Goal: Task Accomplishment & Management: Manage account settings

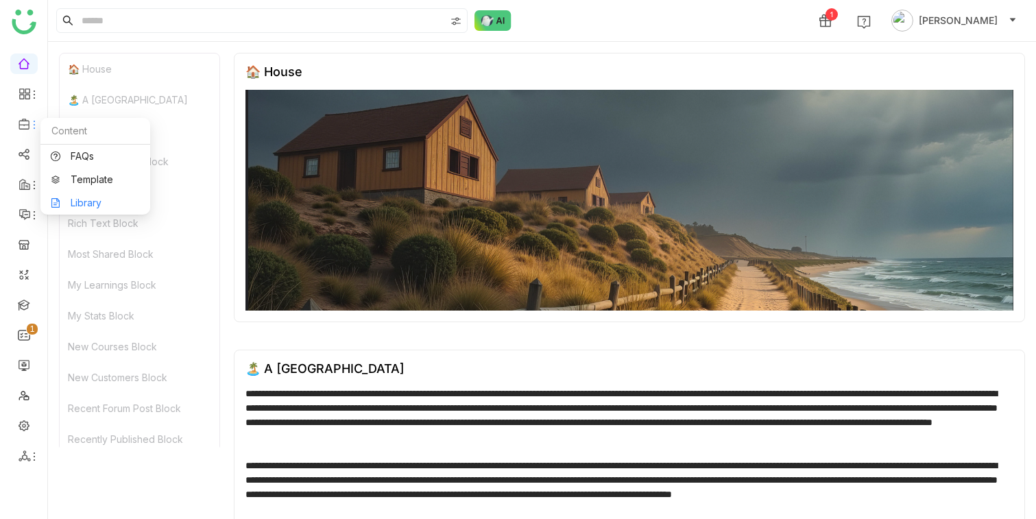
click at [69, 199] on link "Library" at bounding box center [95, 203] width 89 height 10
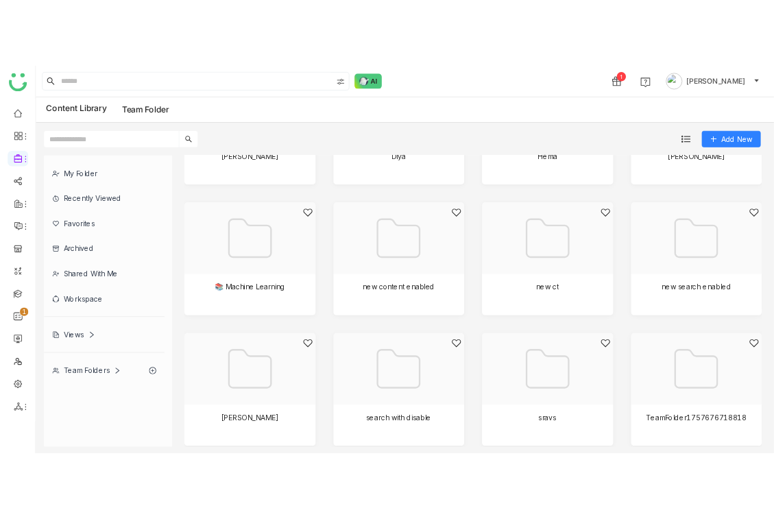
scroll to position [303, 0]
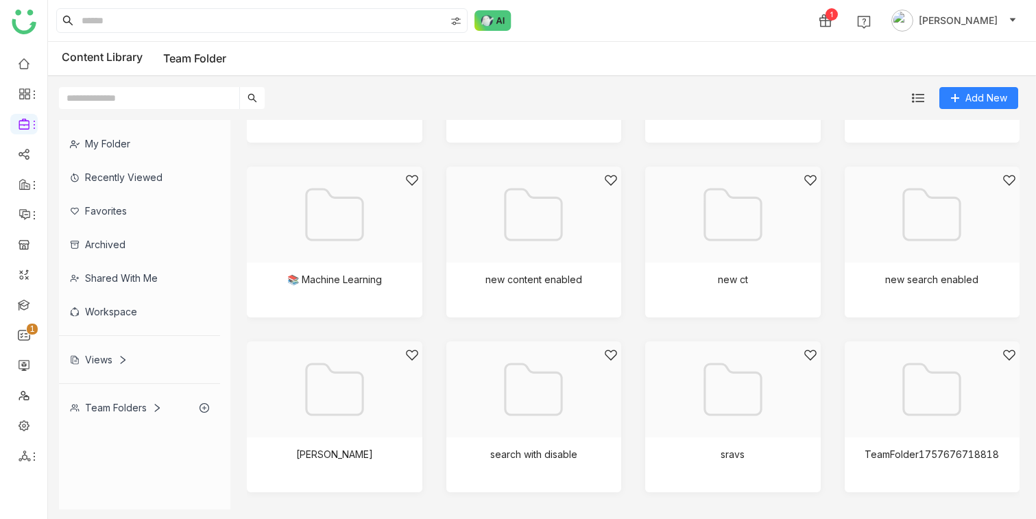
click at [147, 136] on div "My Folder" at bounding box center [139, 144] width 161 height 34
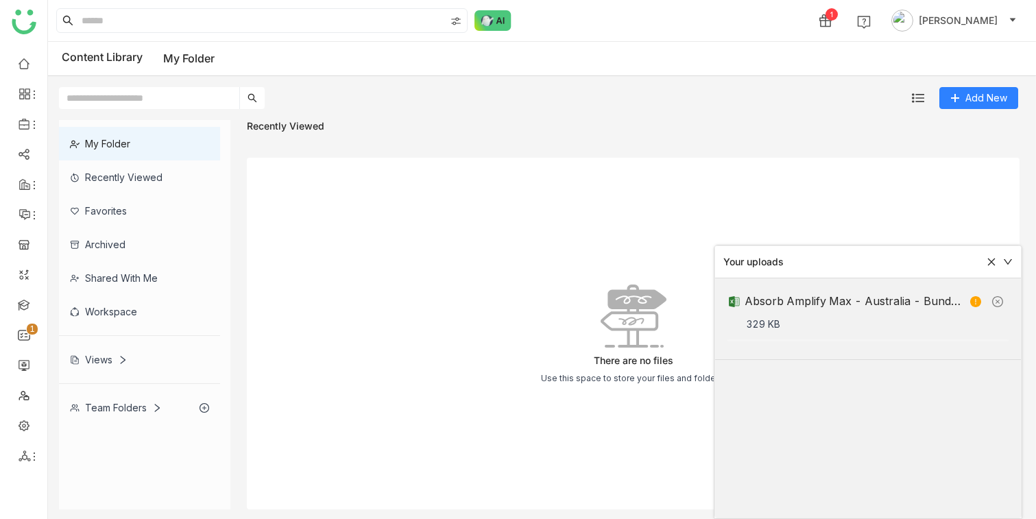
click at [977, 300] on icon at bounding box center [975, 301] width 11 height 11
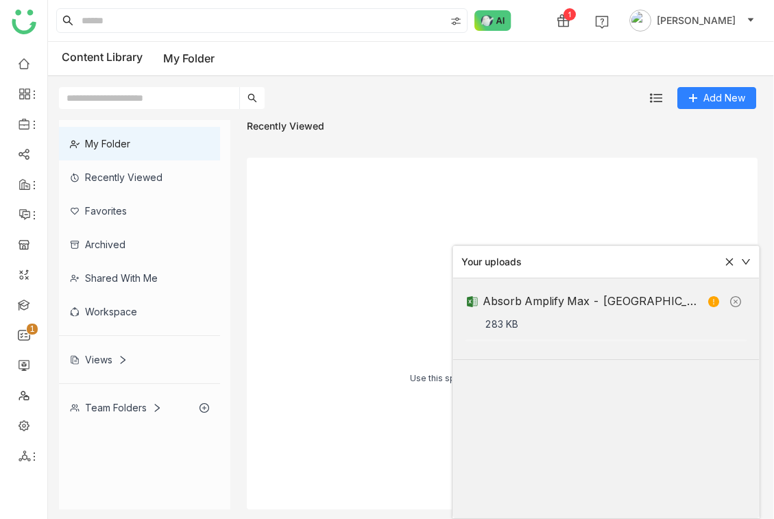
click at [654, 134] on div "Recently Viewed" at bounding box center [502, 130] width 511 height 21
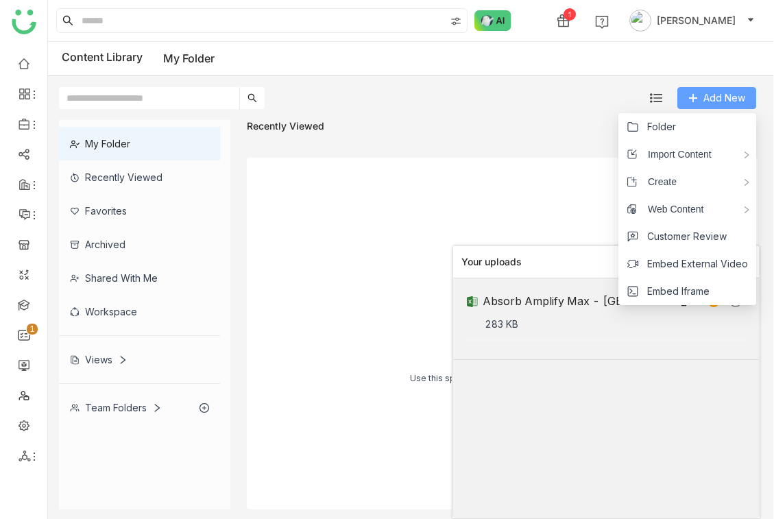
click at [704, 100] on span "Add New" at bounding box center [724, 97] width 42 height 15
click at [680, 121] on li "Folder" at bounding box center [687, 126] width 138 height 27
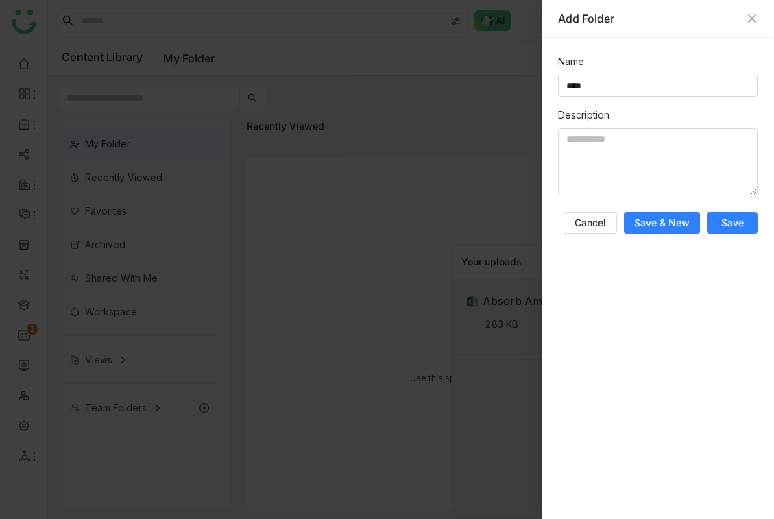
type input "****"
click at [674, 230] on button "Save & New" at bounding box center [662, 223] width 76 height 22
click at [401, 237] on div at bounding box center [387, 259] width 774 height 519
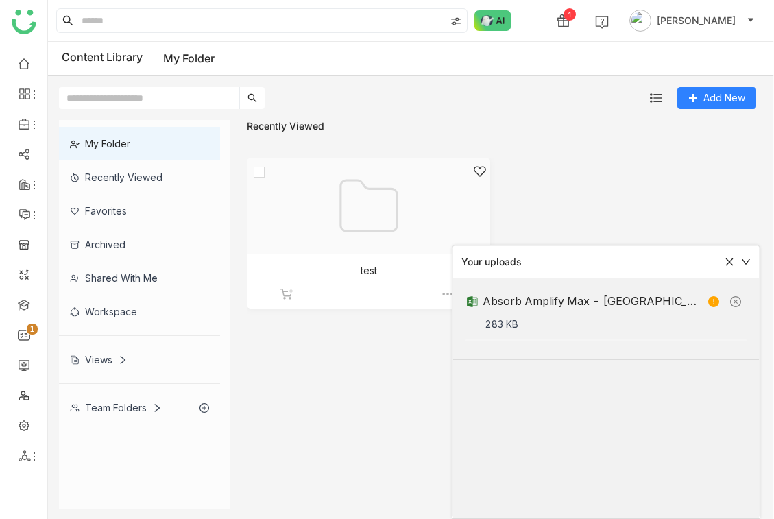
click at [374, 220] on div at bounding box center [364, 223] width 220 height 117
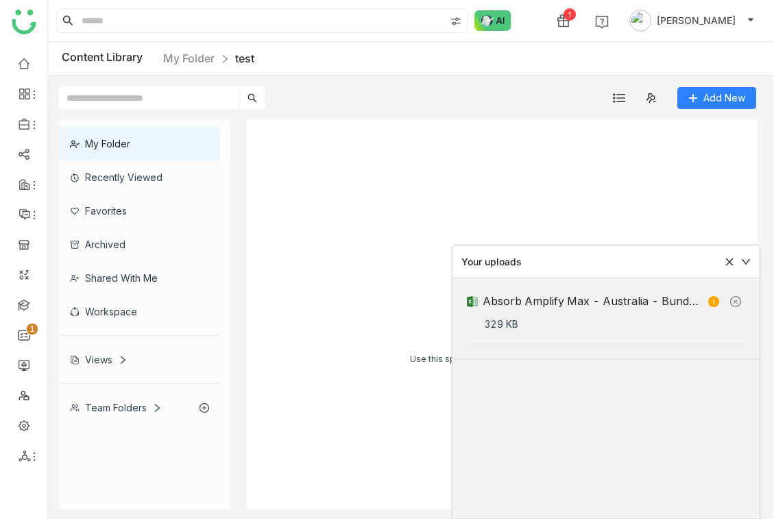
click at [751, 267] on div "Your uploads" at bounding box center [606, 262] width 306 height 32
click at [741, 263] on icon at bounding box center [746, 262] width 10 height 10
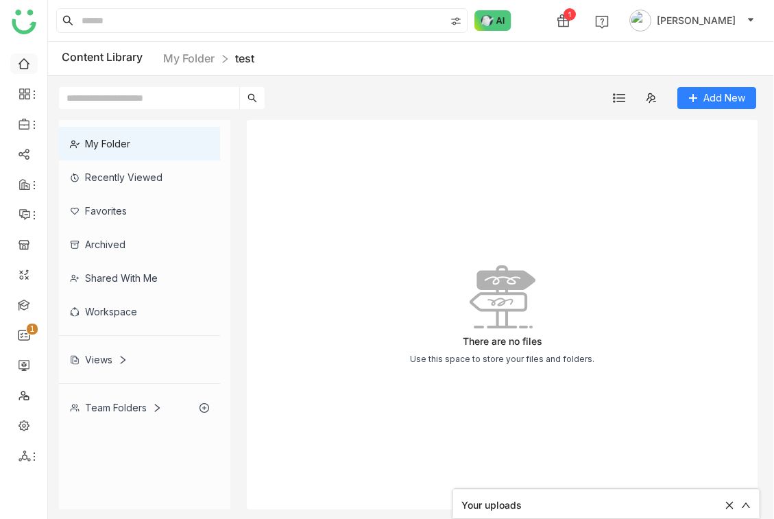
click at [25, 66] on link at bounding box center [24, 63] width 12 height 12
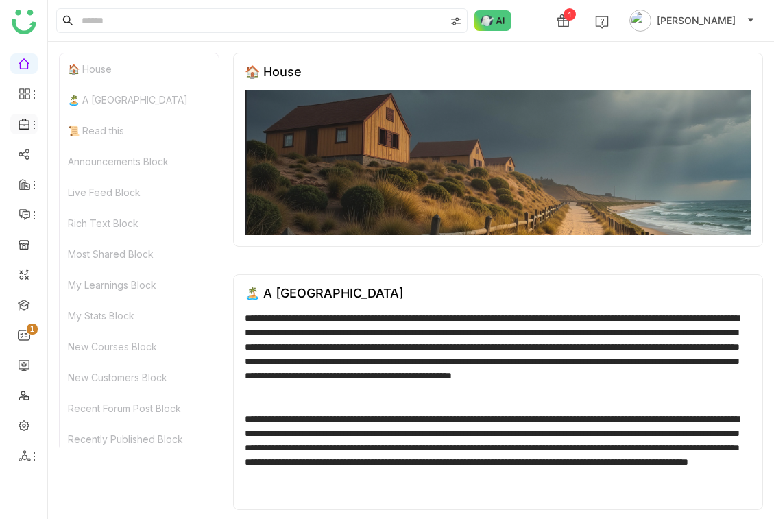
click at [19, 120] on icon at bounding box center [25, 124] width 12 height 12
click at [32, 126] on icon at bounding box center [34, 124] width 11 height 11
click at [78, 200] on link "Library" at bounding box center [95, 203] width 89 height 10
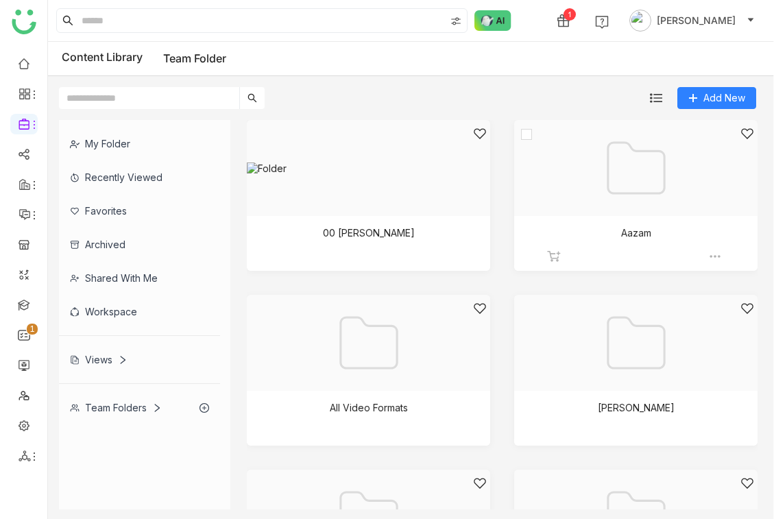
click at [648, 151] on div at bounding box center [631, 185] width 220 height 117
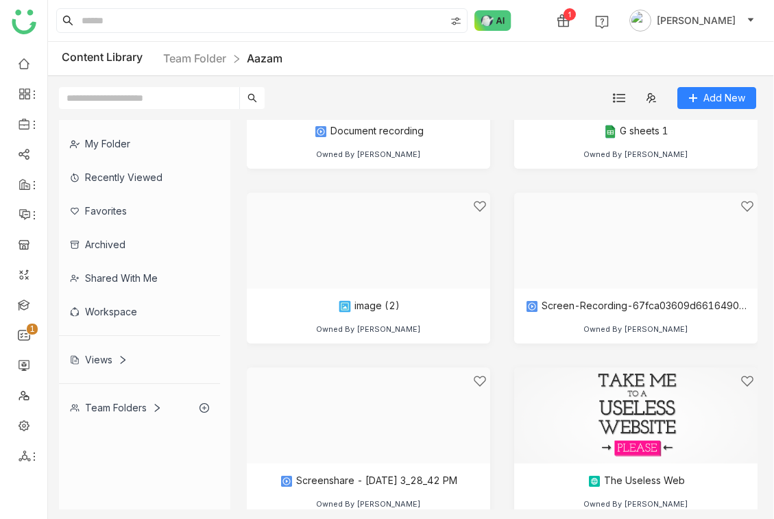
scroll to position [588, 0]
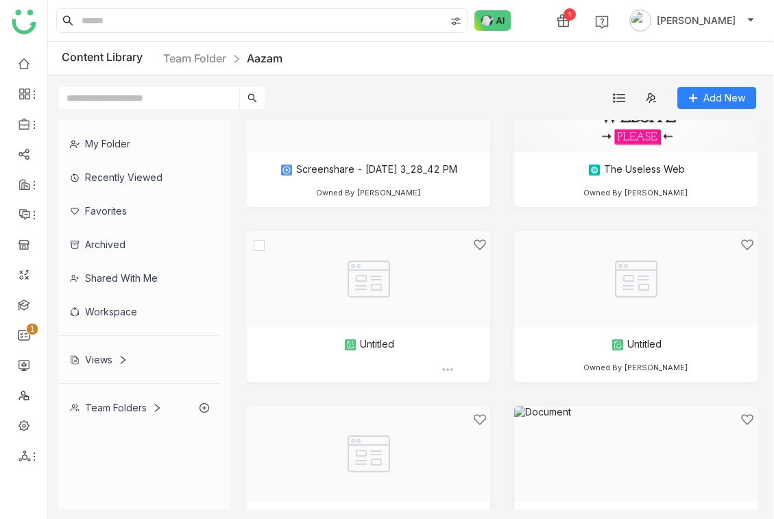
click at [264, 236] on img at bounding box center [368, 279] width 243 height 96
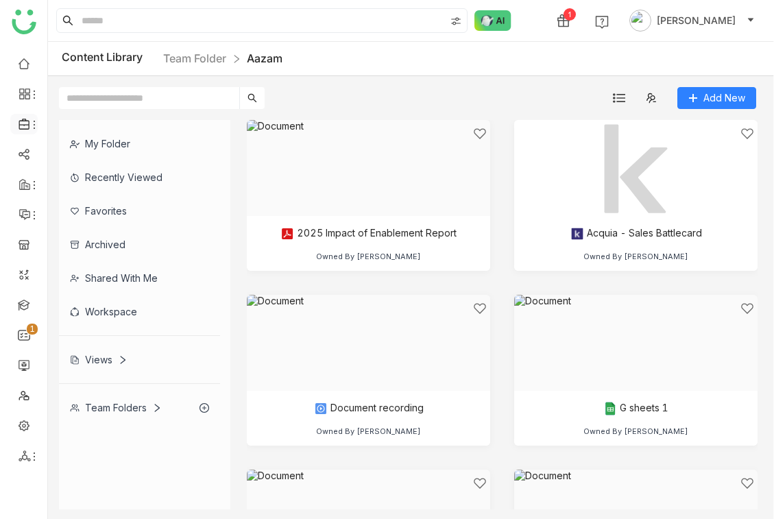
click at [23, 121] on icon at bounding box center [24, 124] width 10 height 11
click at [70, 206] on link "Library" at bounding box center [95, 203] width 89 height 10
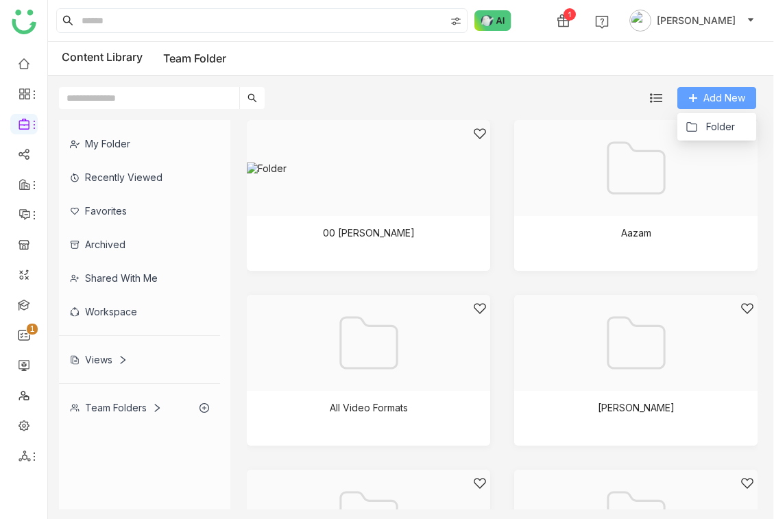
click at [724, 97] on span "Add New" at bounding box center [724, 97] width 42 height 15
click at [486, 88] on div "Add New" at bounding box center [407, 92] width 719 height 33
